Goal: Transaction & Acquisition: Purchase product/service

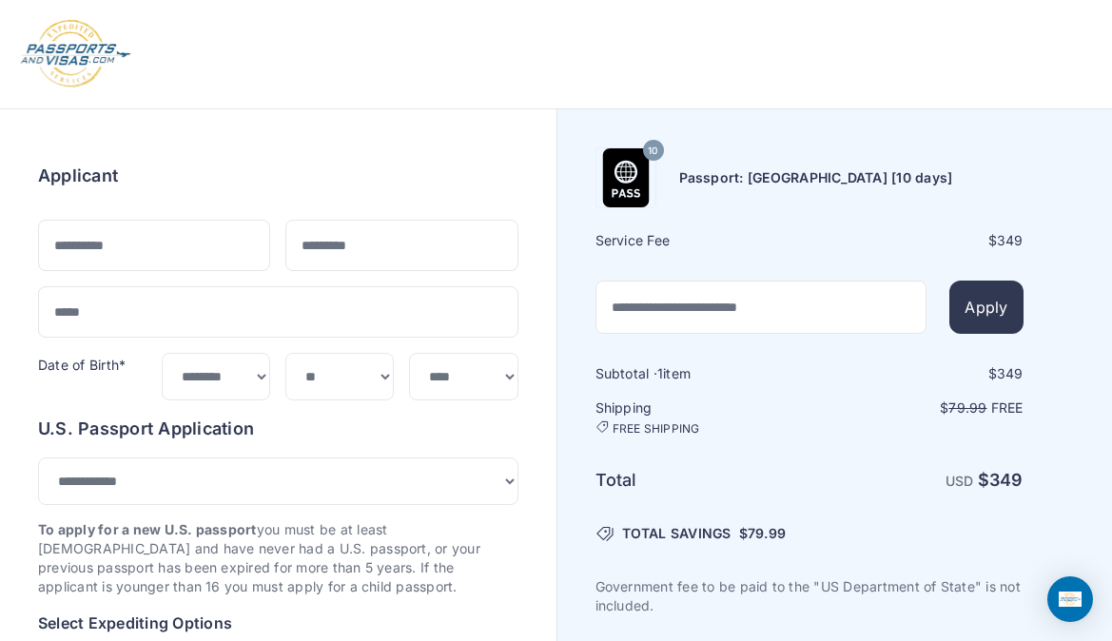
select select "***"
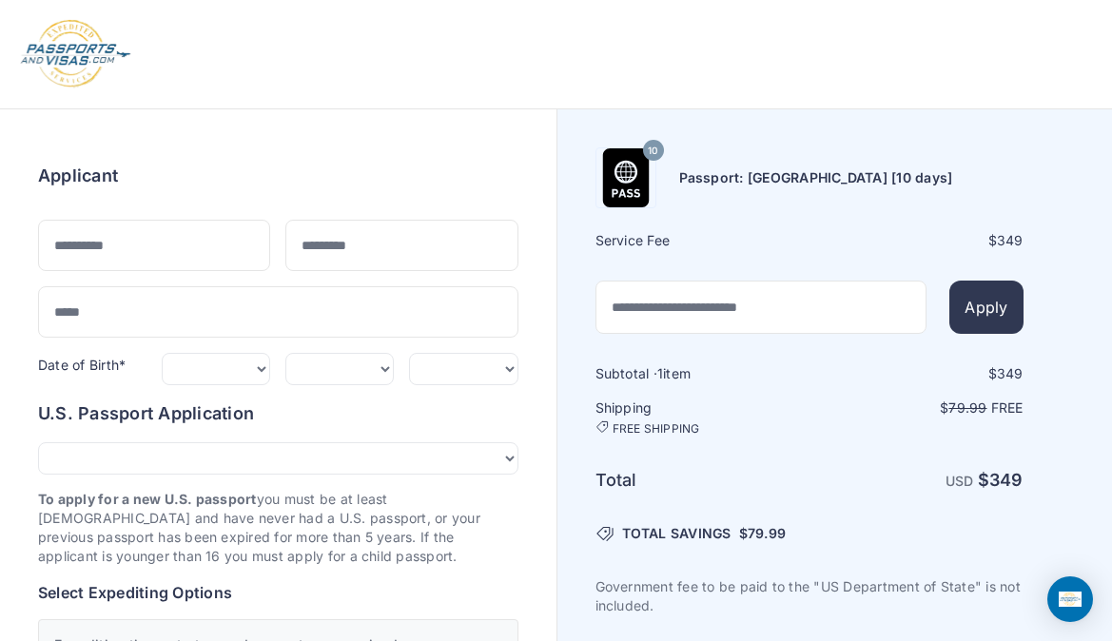
scroll to position [244, 0]
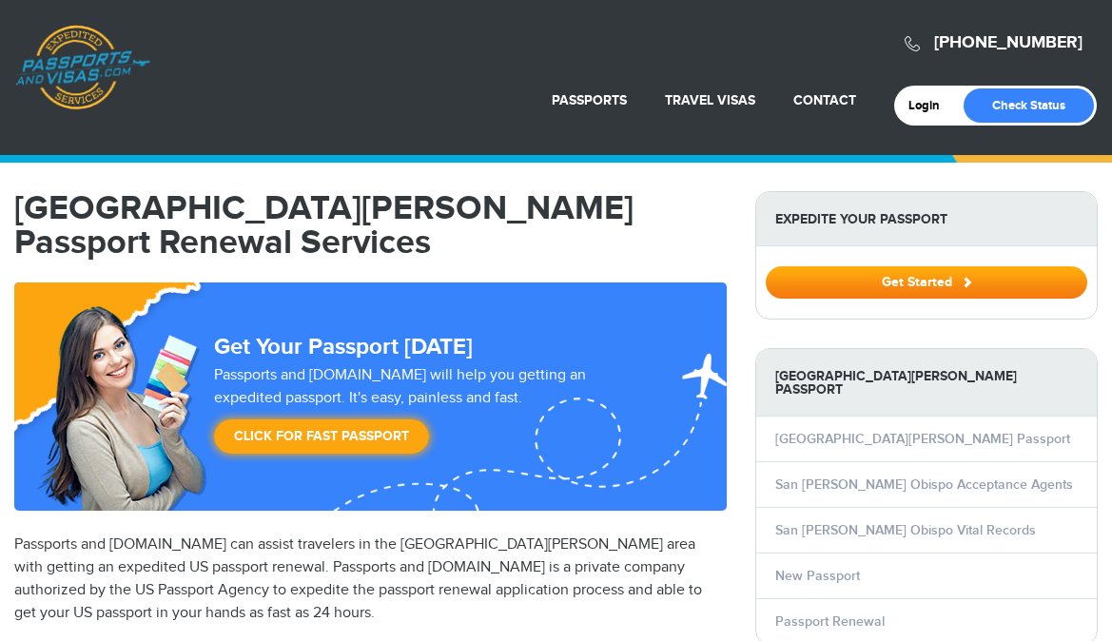
select select "**********"
